Goal: Book appointment/travel/reservation

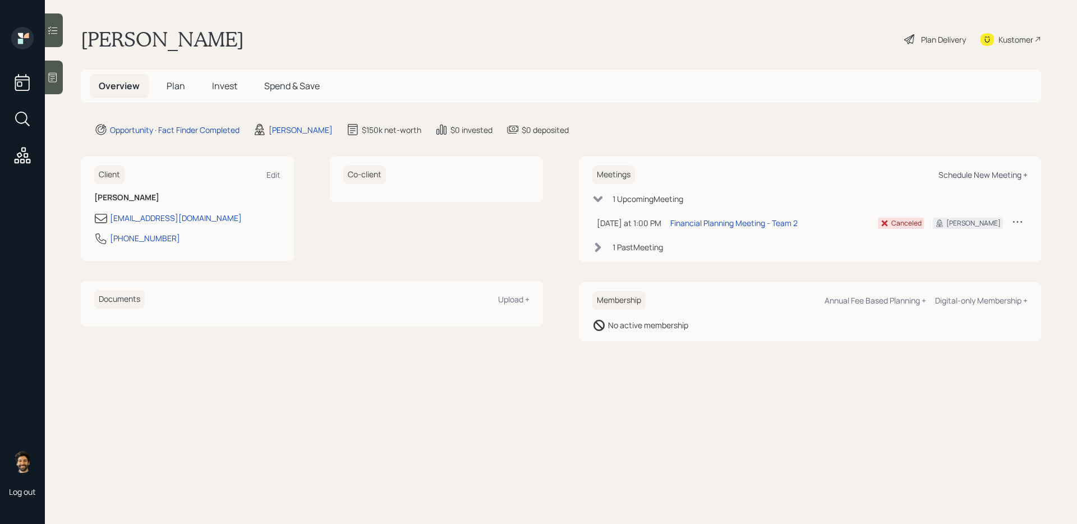
click at [951, 172] on div "Schedule New Meeting +" at bounding box center [982, 174] width 89 height 11
select select "f14b762f-c7c2-4b89-9227-8fa891345eea"
click at [976, 163] on div "Meetings Schedule New Meeting + 1 Upcoming Meeting [DATE] at 1:00 PM [DATE] 1:0…" at bounding box center [810, 208] width 462 height 105
click at [977, 176] on div "Schedule New Meeting +" at bounding box center [982, 174] width 89 height 11
select select "f14b762f-c7c2-4b89-9227-8fa891345eea"
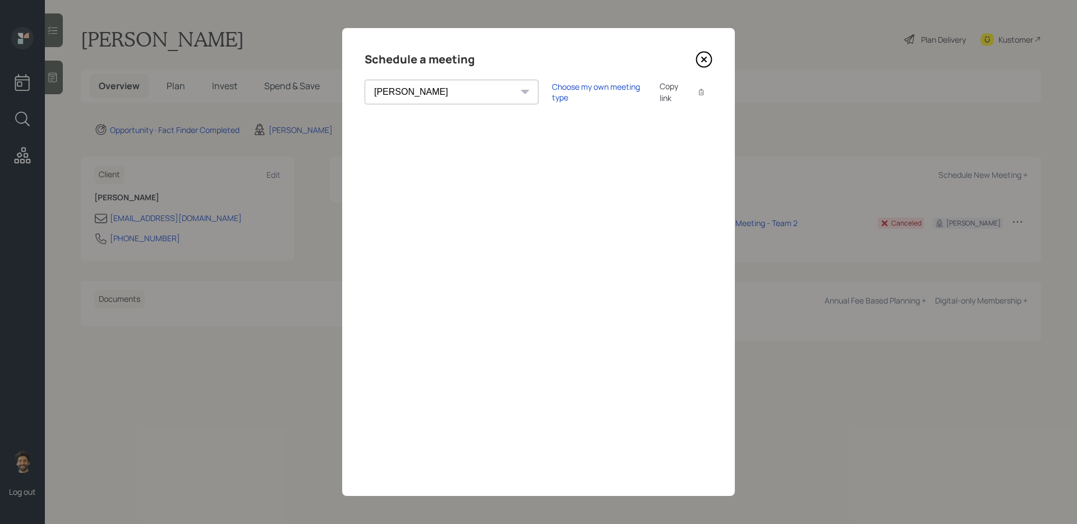
click at [701, 52] on icon at bounding box center [703, 59] width 15 height 15
